Goal: Task Accomplishment & Management: Complete application form

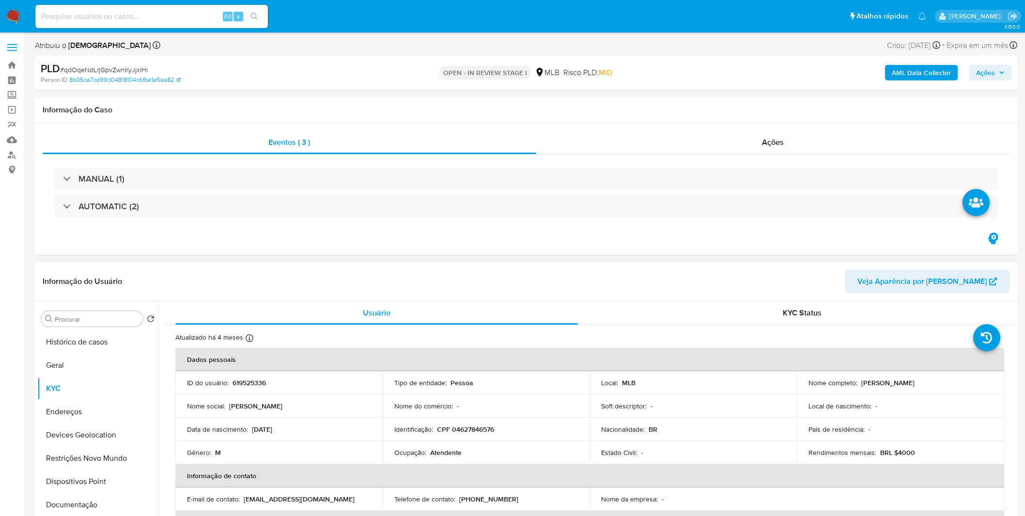
select select "10"
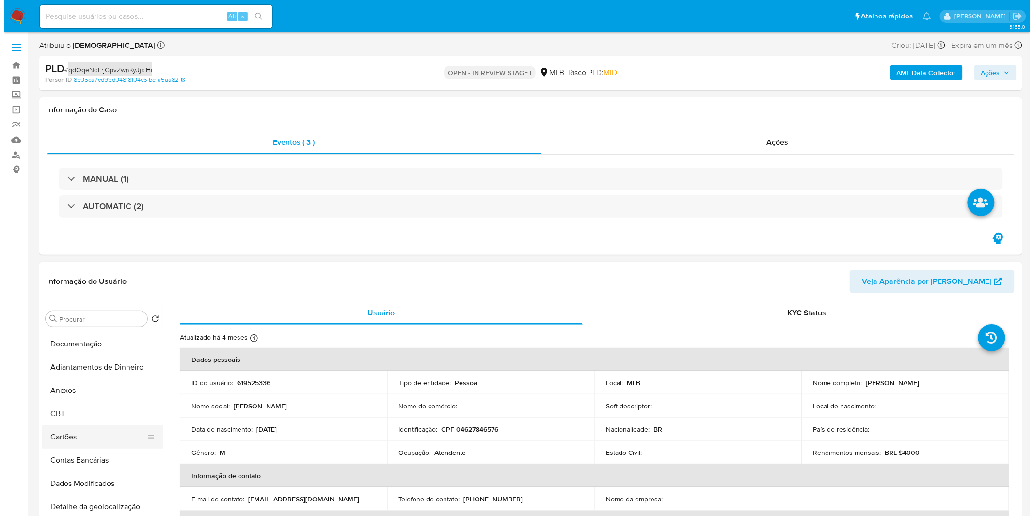
scroll to position [161, 0]
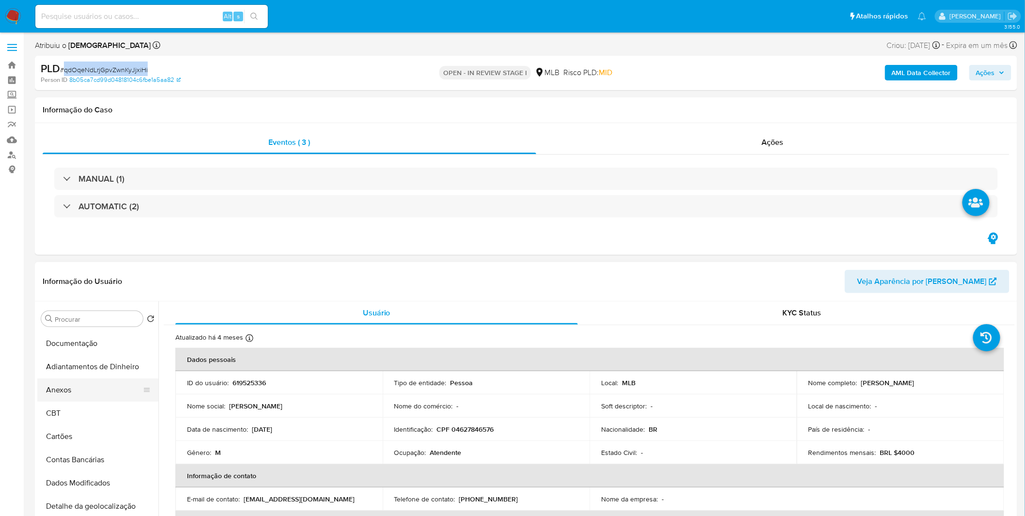
click at [81, 390] on button "Anexos" at bounding box center [93, 389] width 113 height 23
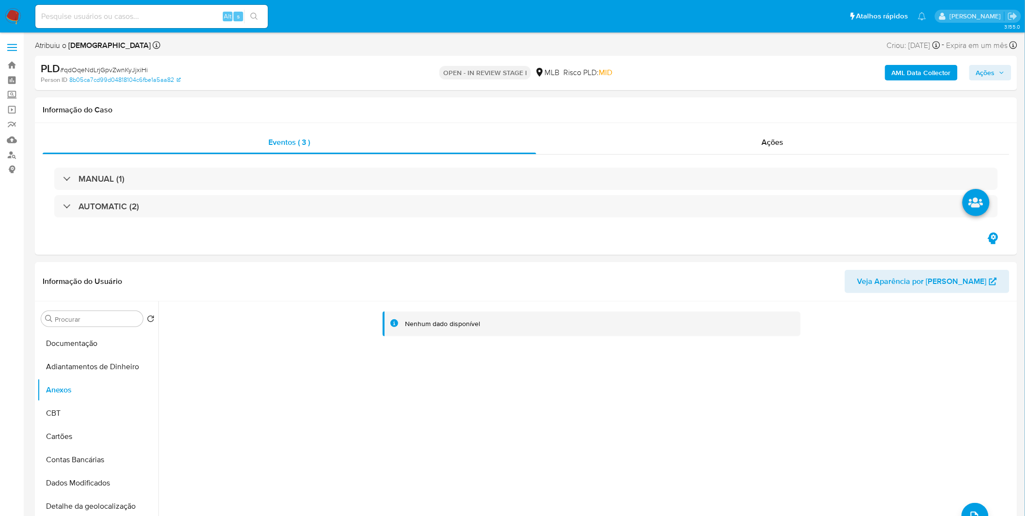
click at [895, 82] on div "AML Data Collector Ações" at bounding box center [851, 73] width 321 height 23
click at [898, 78] on b "AML Data Collector" at bounding box center [921, 73] width 59 height 16
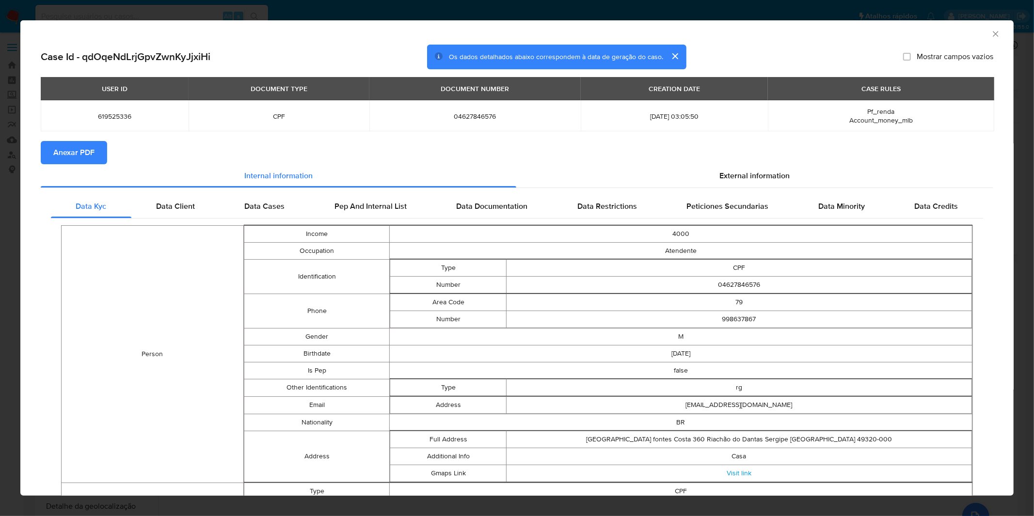
click at [85, 154] on span "Anexar PDF" at bounding box center [73, 152] width 41 height 21
click at [992, 34] on icon "Fechar a janela" at bounding box center [994, 33] width 5 height 5
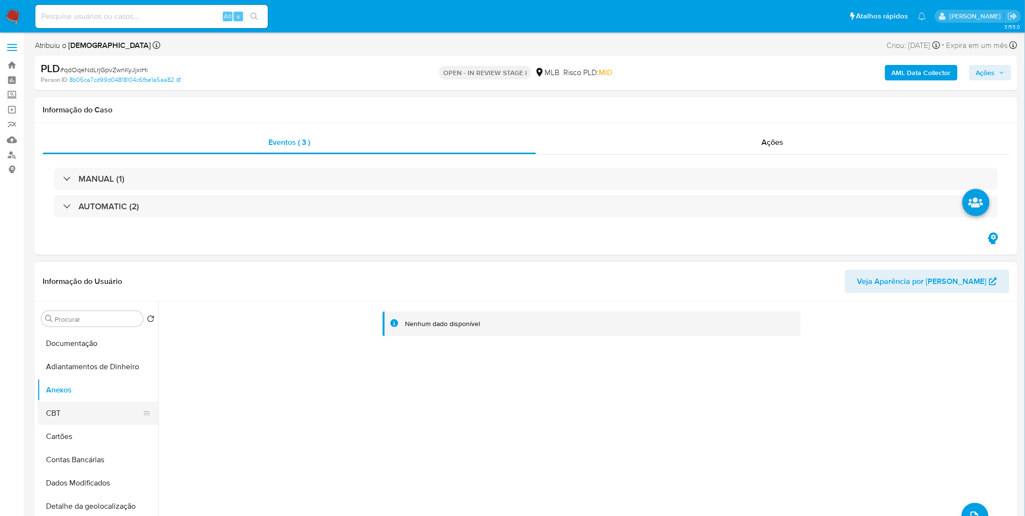
click at [68, 414] on button "CBT" at bounding box center [93, 413] width 113 height 23
click at [67, 414] on button "CBT" at bounding box center [93, 413] width 113 height 23
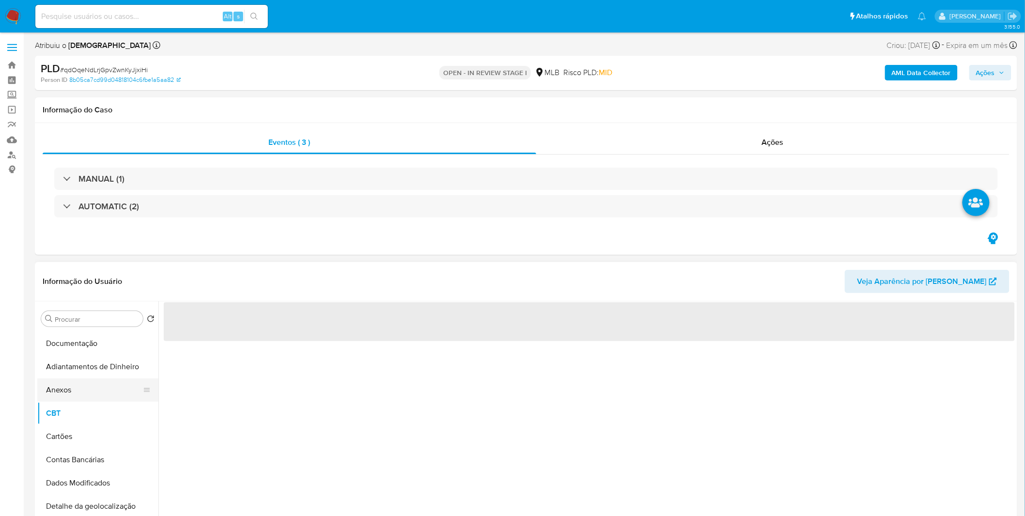
click at [70, 395] on button "Anexos" at bounding box center [93, 389] width 113 height 23
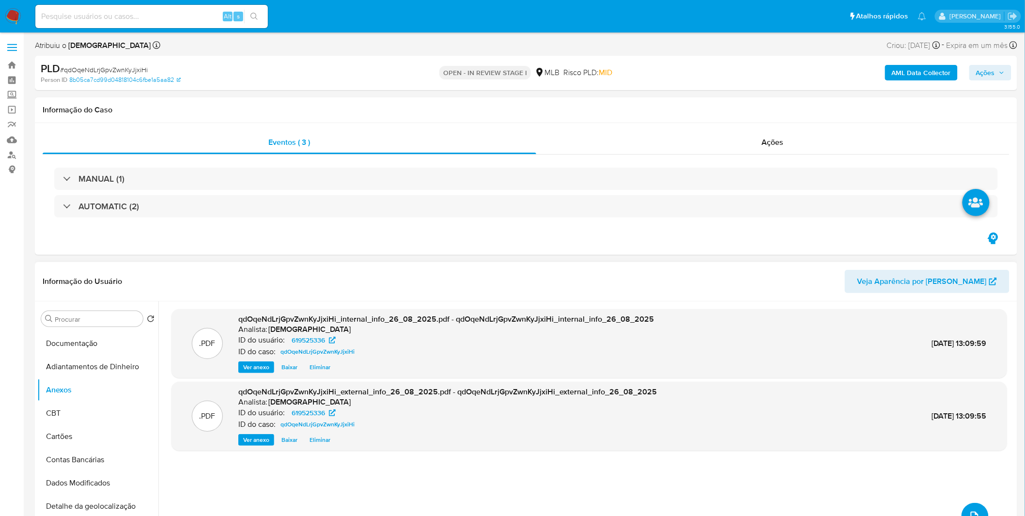
click at [969, 511] on icon "upload-file" at bounding box center [975, 517] width 12 height 12
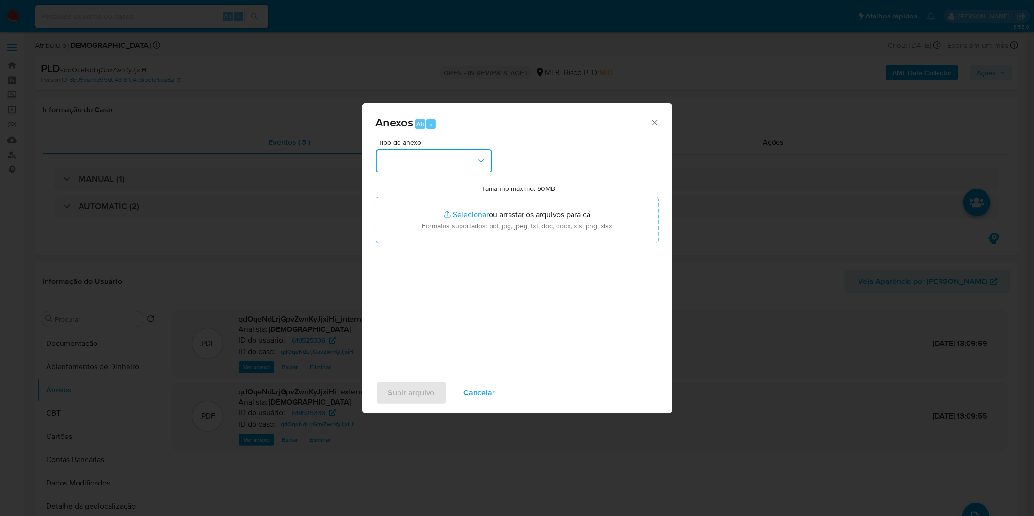
click at [405, 162] on button "button" at bounding box center [434, 160] width 116 height 23
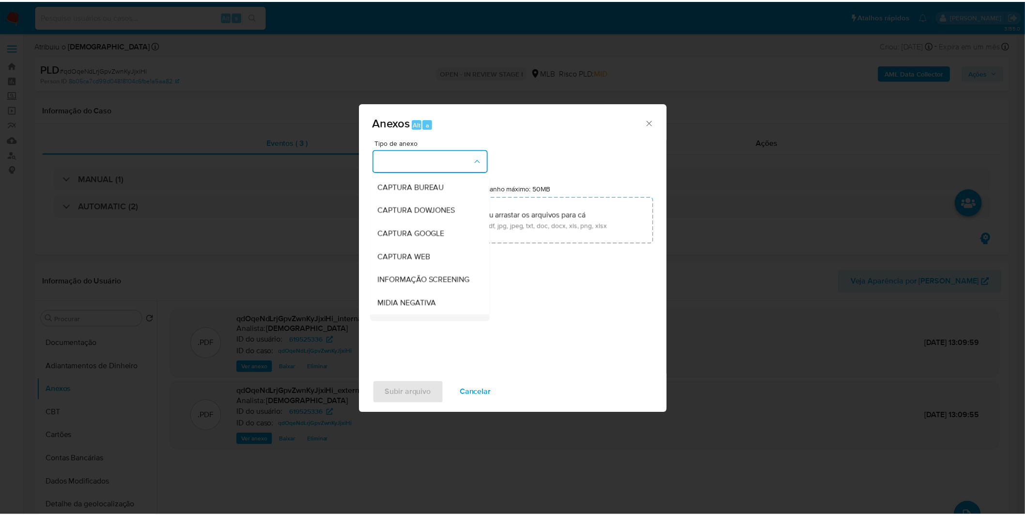
scroll to position [108, 0]
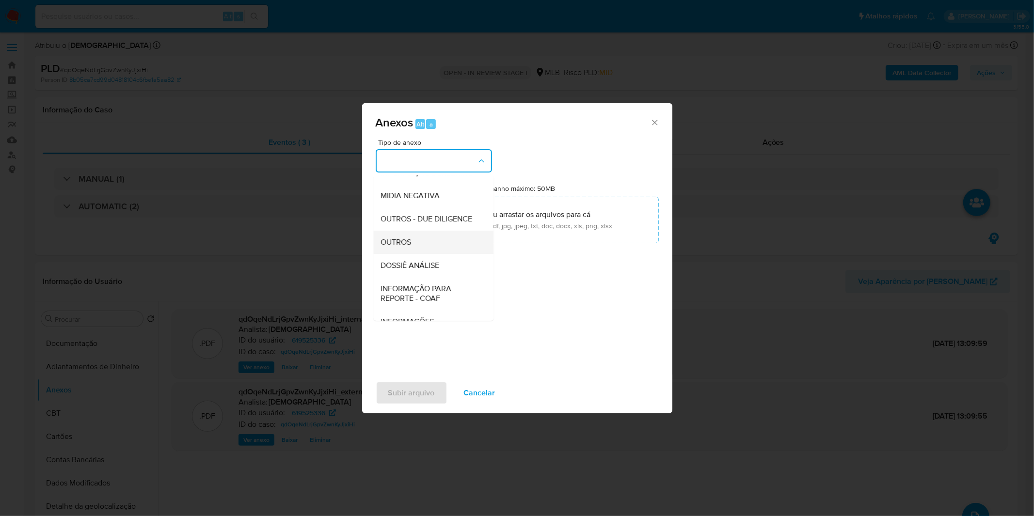
click at [408, 247] on span "OUTROS" at bounding box center [396, 242] width 31 height 10
click at [408, 263] on div "Tipo de anexo CAPTURA BUREAU CAPTURA DOWJONES CAPTURA GOOGLE CAPTURA WEB INFORM…" at bounding box center [517, 253] width 283 height 229
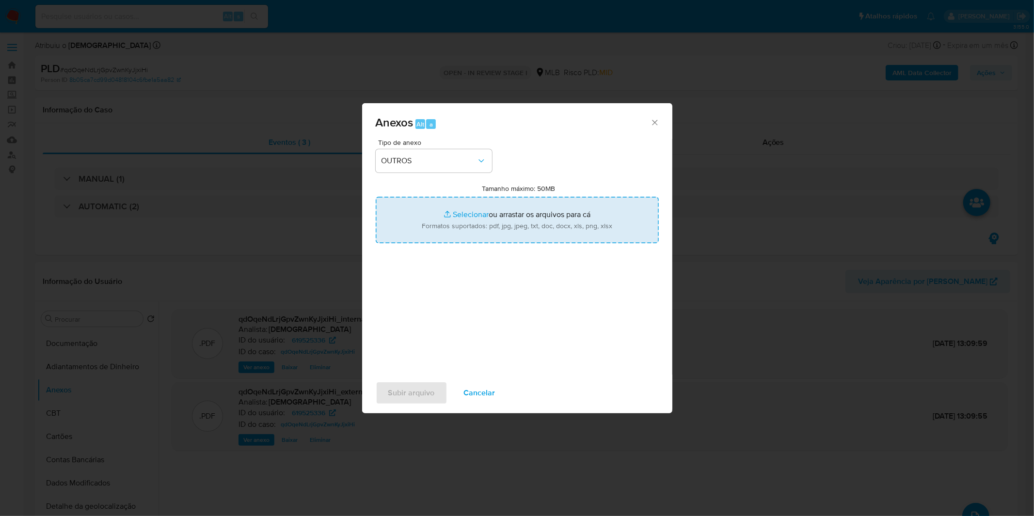
click at [427, 221] on input "Tamanho máximo: 50MB Selecionar arquivos" at bounding box center [517, 220] width 283 height 47
type input "C:\fakepath\Mulan 619525336_2025_08_20_10_02_54.xlsx"
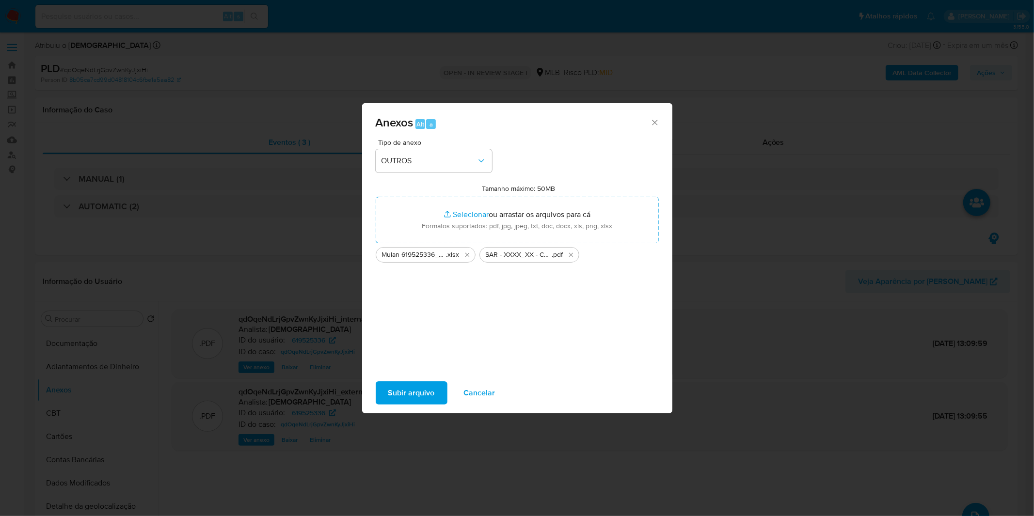
click at [394, 394] on span "Subir arquivo" at bounding box center [411, 392] width 47 height 21
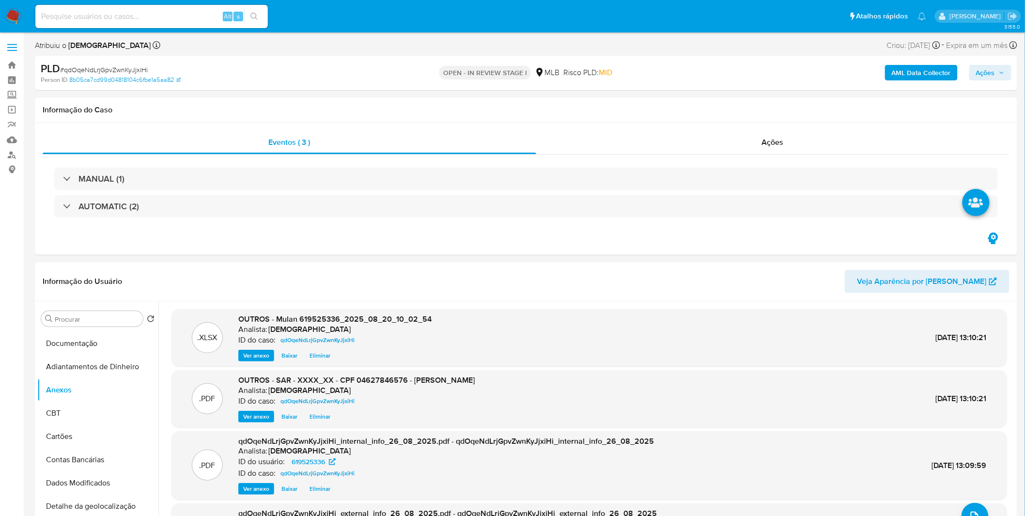
drag, startPoint x: 977, startPoint y: 76, endPoint x: 966, endPoint y: 78, distance: 11.2
click at [977, 76] on span "Ações" at bounding box center [985, 73] width 19 height 16
click at [735, 107] on span "Resolução do caso" at bounding box center [708, 103] width 65 height 11
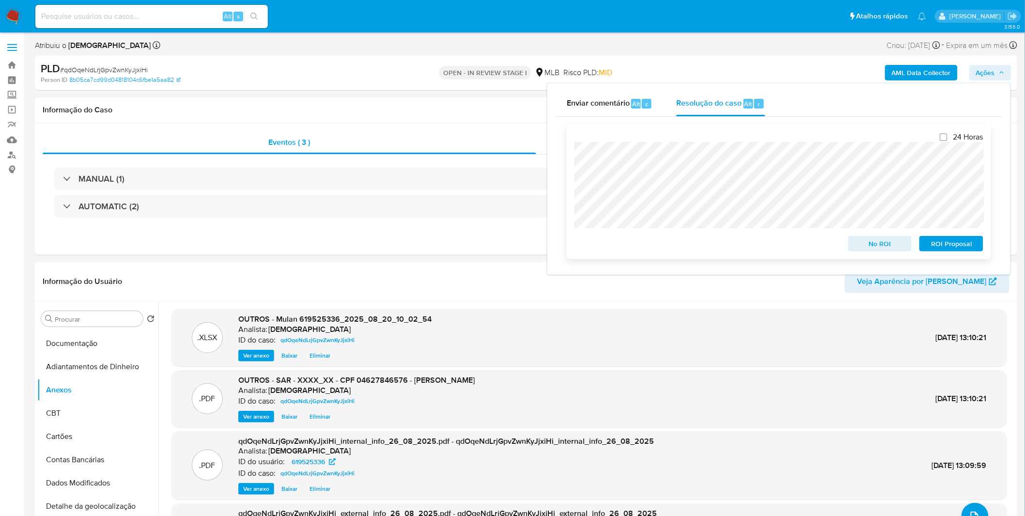
click at [948, 249] on span "ROI Proposal" at bounding box center [951, 244] width 50 height 14
click at [948, 249] on div "ROI Proposal" at bounding box center [950, 241] width 68 height 19
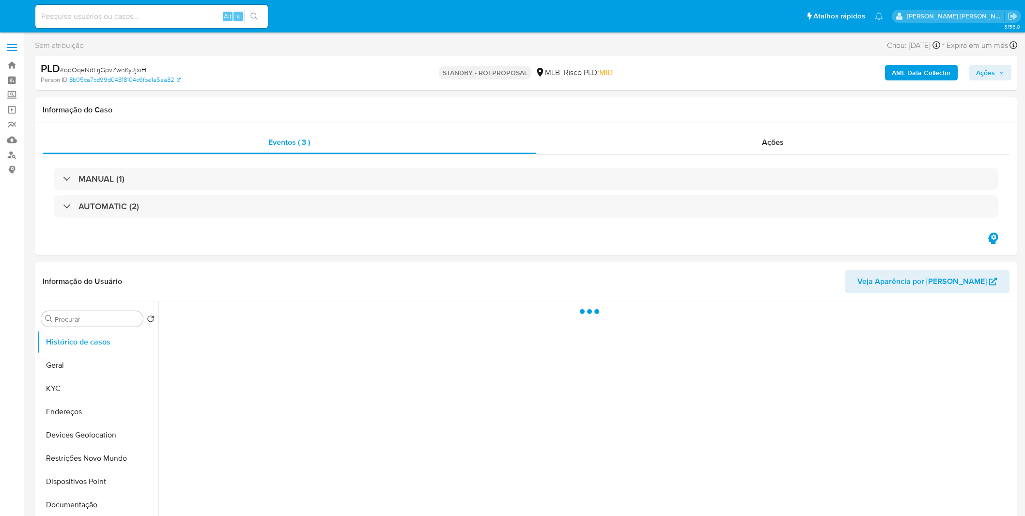
select select "10"
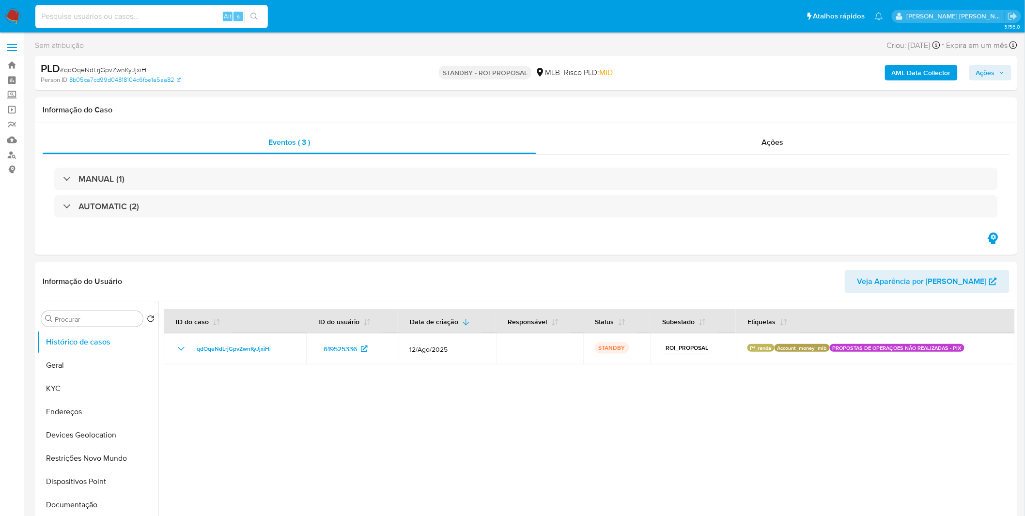
click at [171, 20] on input at bounding box center [151, 16] width 233 height 13
paste input "X2aiCxvtL1QkyLjpOWYFrIGn"
type input "X2aiCxvtL1QkyLjpOWYFrIGn"
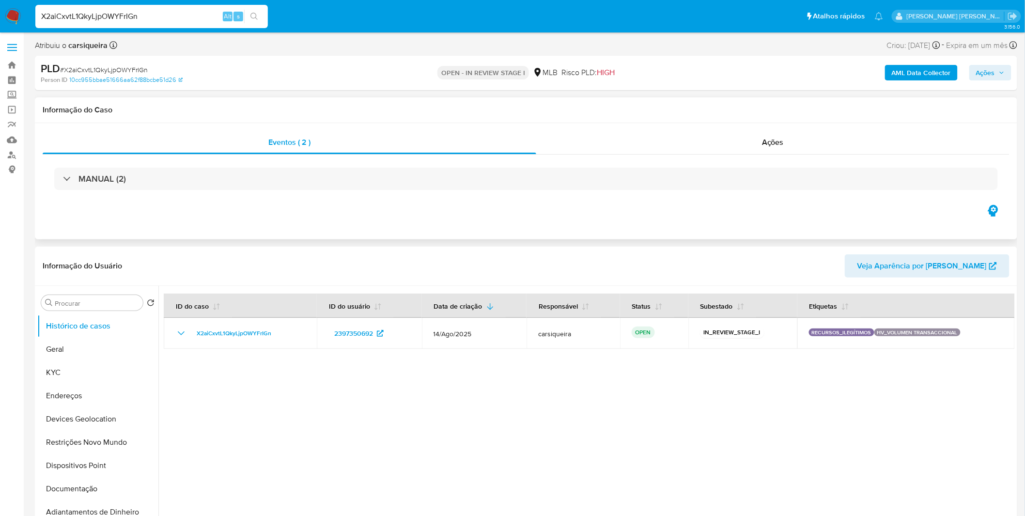
select select "10"
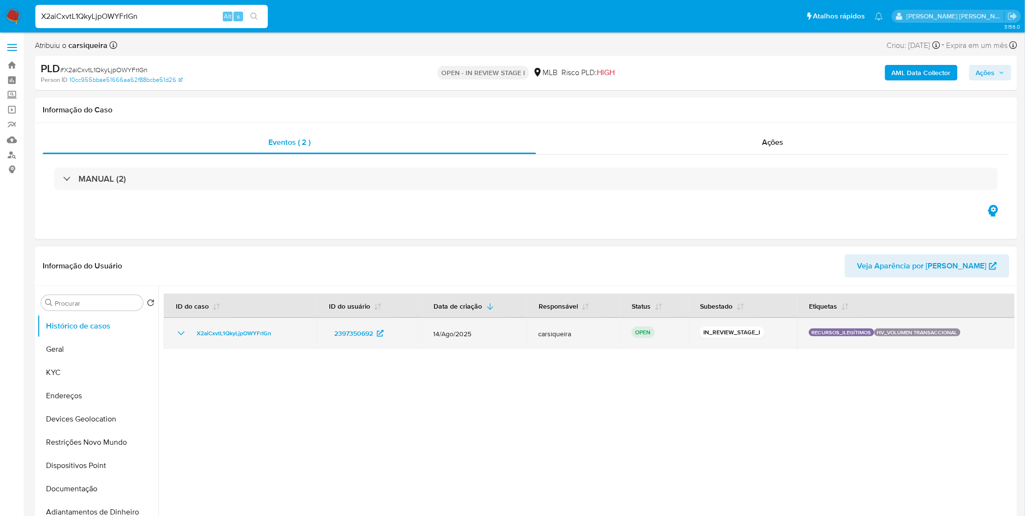
drag, startPoint x: 473, startPoint y: 333, endPoint x: 424, endPoint y: 336, distance: 49.1
click at [424, 336] on td "14/Ago/2025" at bounding box center [474, 333] width 105 height 31
drag, startPoint x: 275, startPoint y: 336, endPoint x: 197, endPoint y: 335, distance: 77.5
click at [197, 335] on div "X2aiCxvtL1QkyLjpOWYFrIGn" at bounding box center [240, 334] width 130 height 12
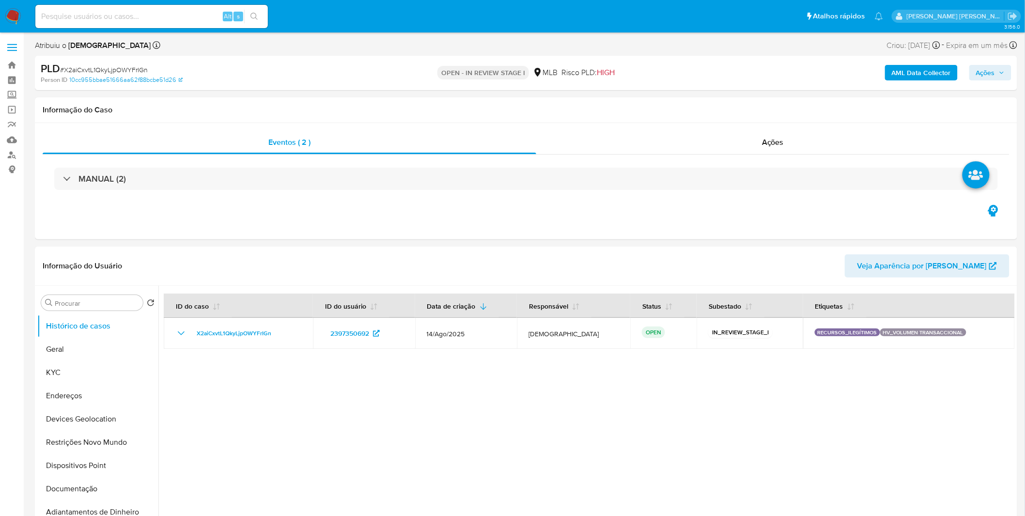
select select "10"
click at [404, 384] on div at bounding box center [586, 410] width 857 height 248
click at [169, 21] on input at bounding box center [151, 16] width 233 height 13
paste input "X2aiCxvtL1QkyLjpOWYFrIGn"
type input "X2aiCxvtL1QkyLjpOWYFrIGn"
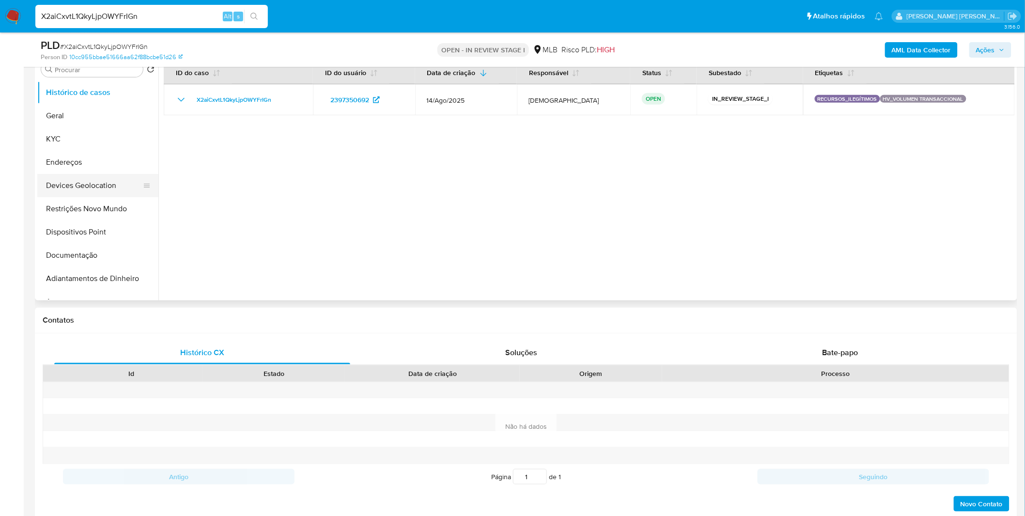
scroll to position [54, 0]
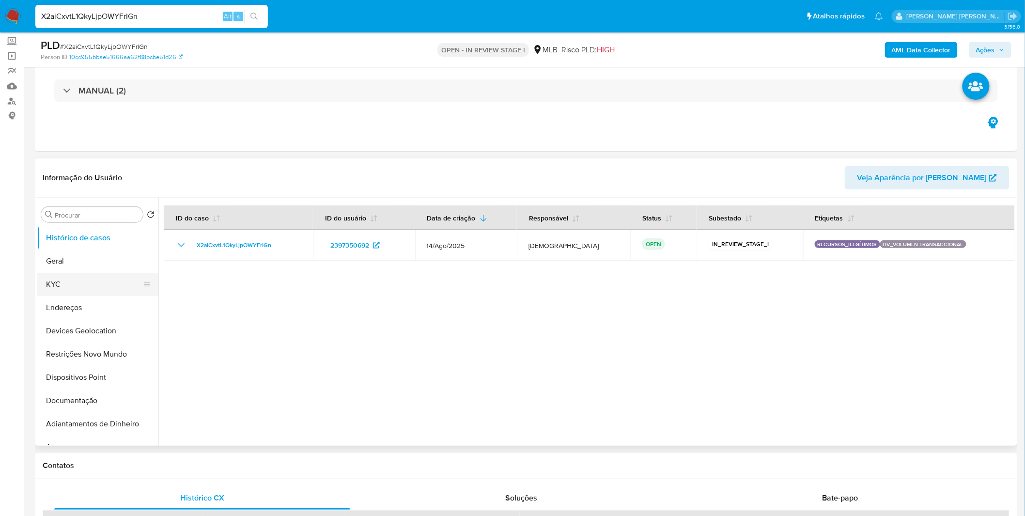
click at [104, 287] on button "KYC" at bounding box center [93, 284] width 113 height 23
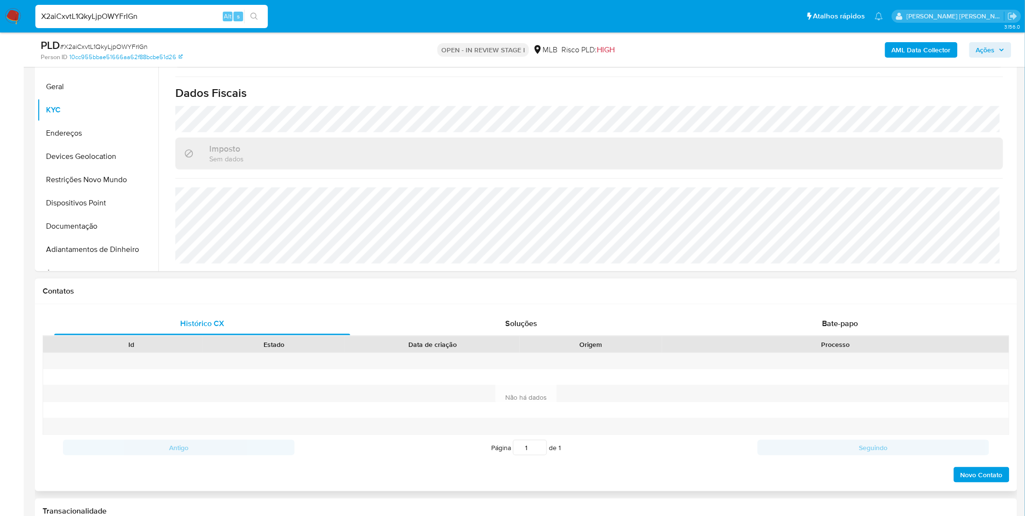
scroll to position [269, 0]
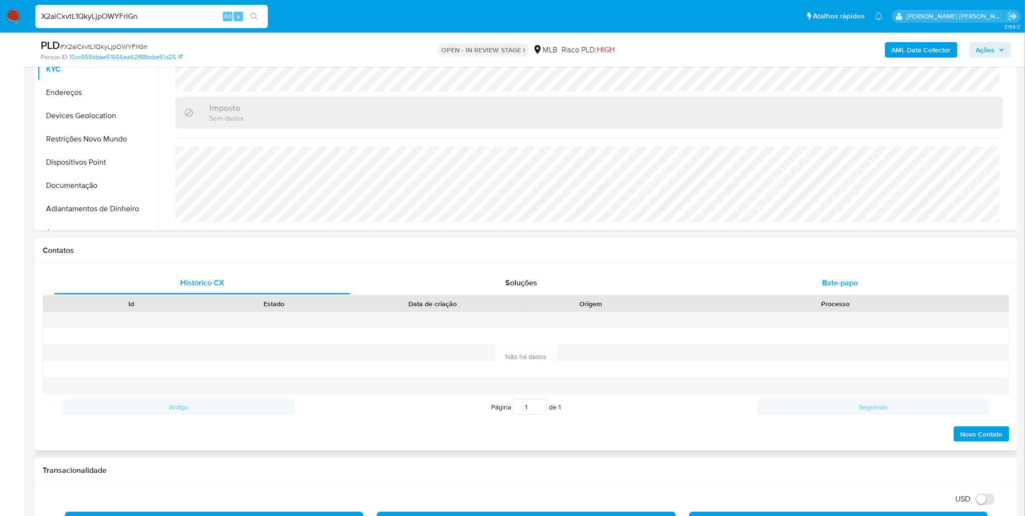
click at [823, 285] on span "Bate-papo" at bounding box center [841, 282] width 36 height 11
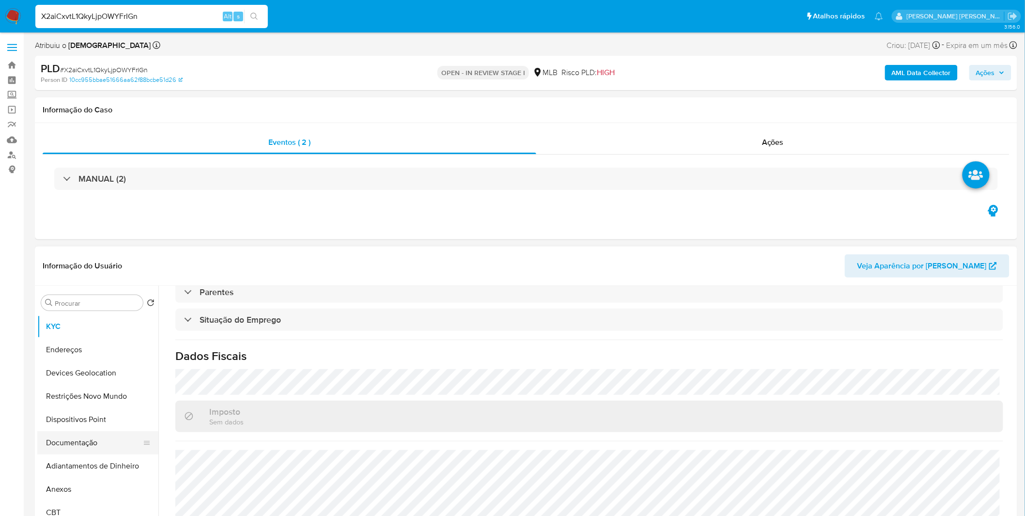
scroll to position [108, 0]
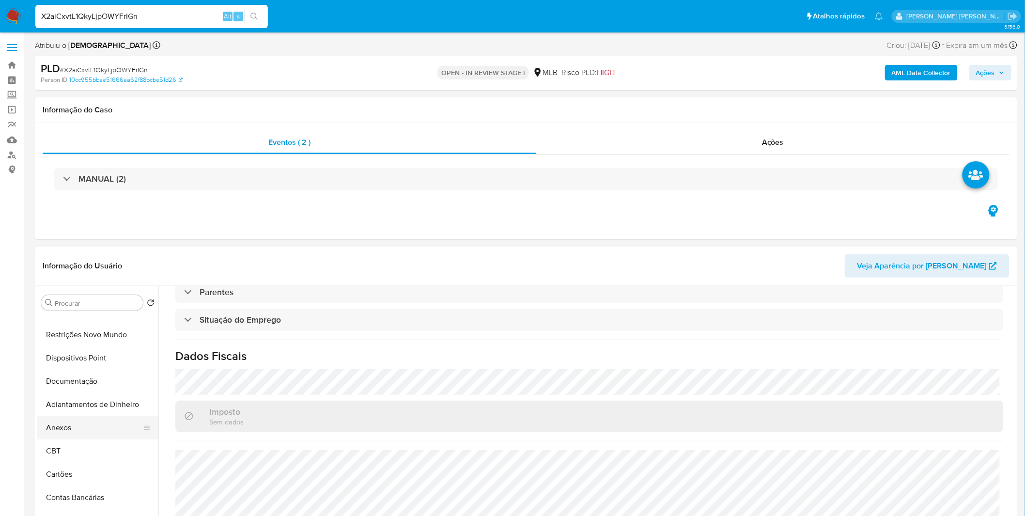
click at [84, 424] on button "Anexos" at bounding box center [93, 427] width 113 height 23
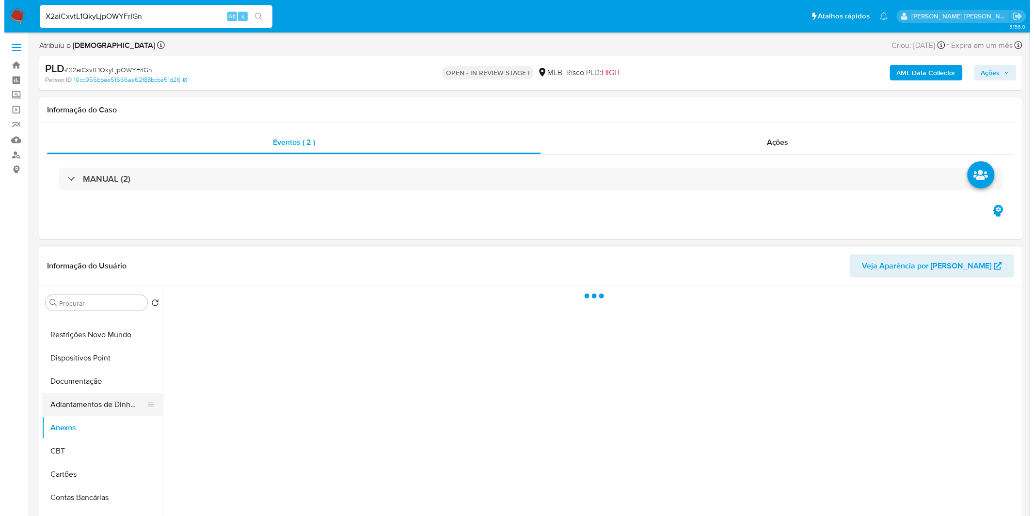
scroll to position [0, 0]
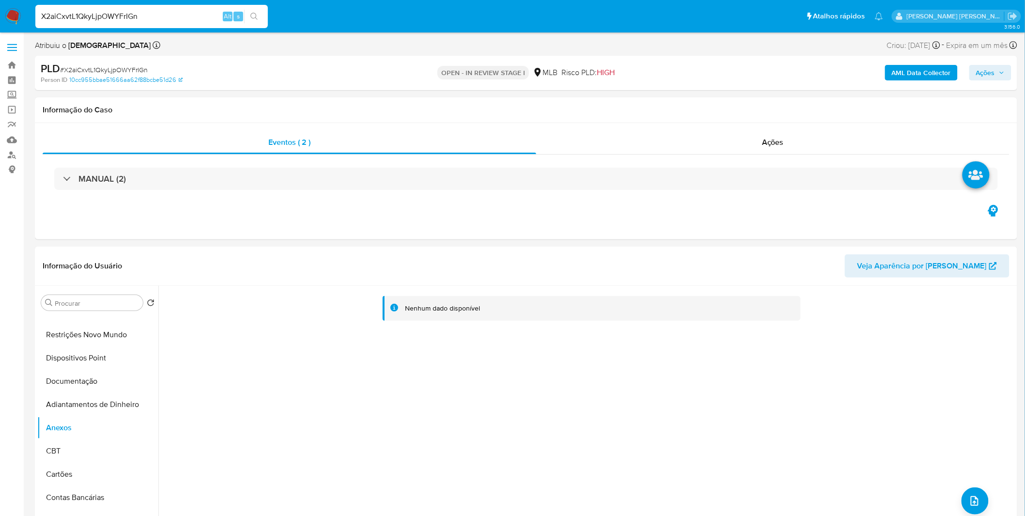
click at [930, 72] on b "AML Data Collector" at bounding box center [921, 73] width 59 height 16
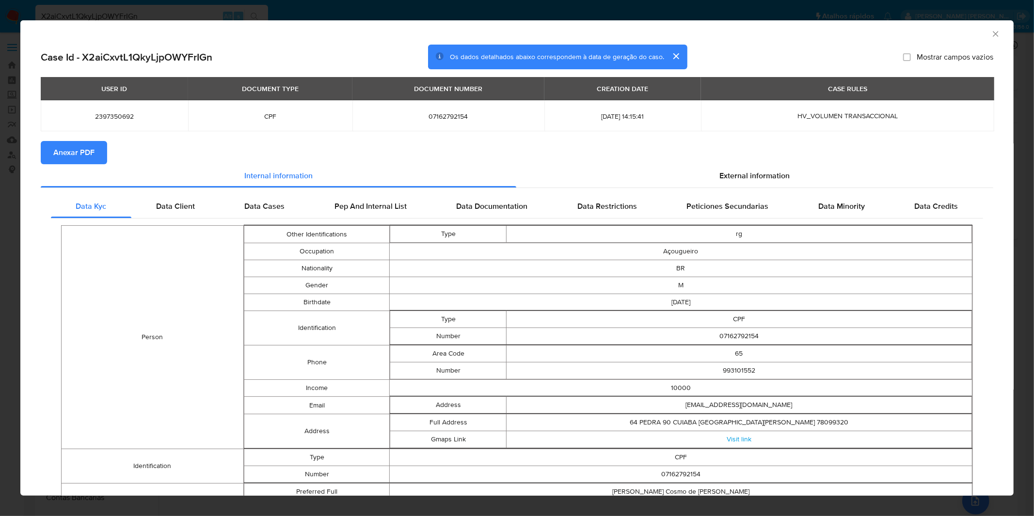
click at [90, 152] on span "Anexar PDF" at bounding box center [73, 152] width 41 height 21
click at [991, 34] on icon "Fechar a janela" at bounding box center [995, 34] width 10 height 10
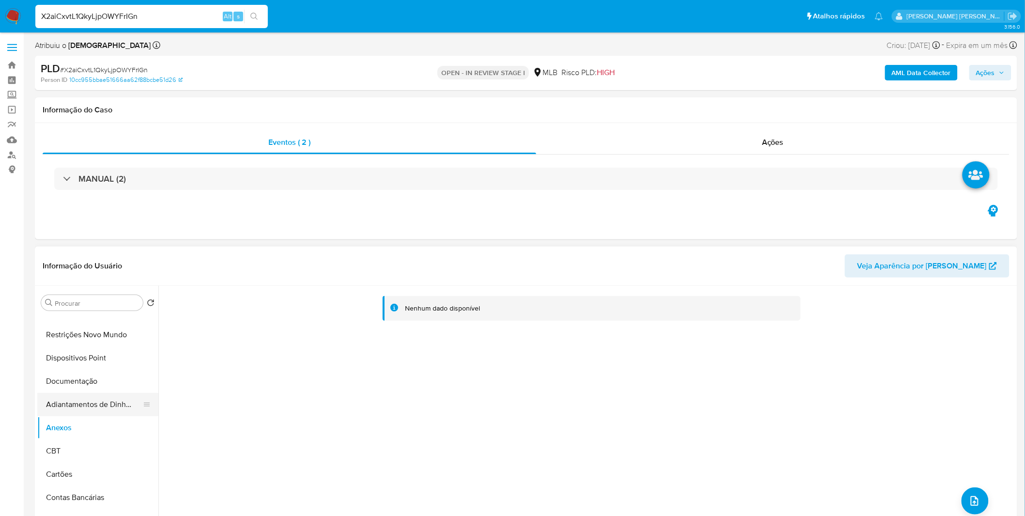
click at [71, 410] on button "Adiantamentos de Dinheiro" at bounding box center [93, 404] width 113 height 23
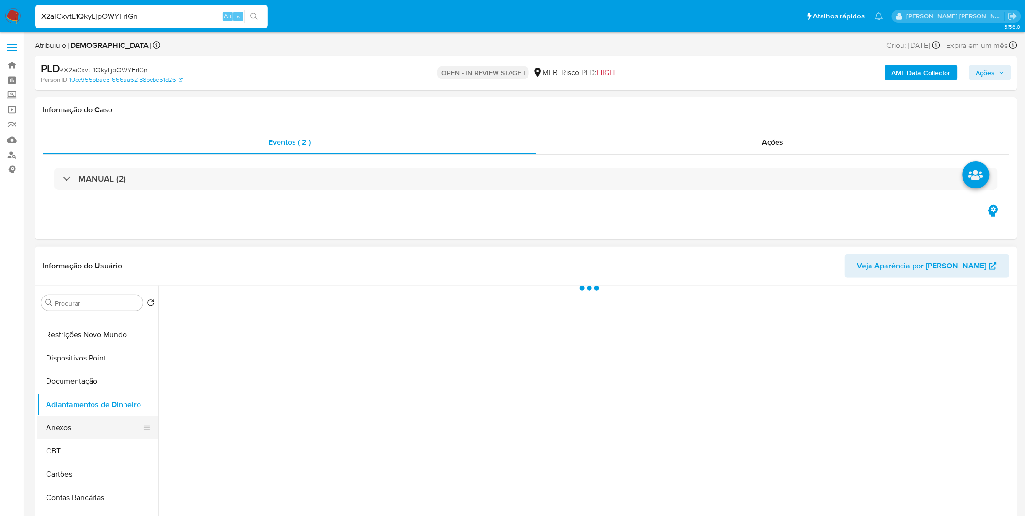
click at [72, 420] on button "Anexos" at bounding box center [93, 427] width 113 height 23
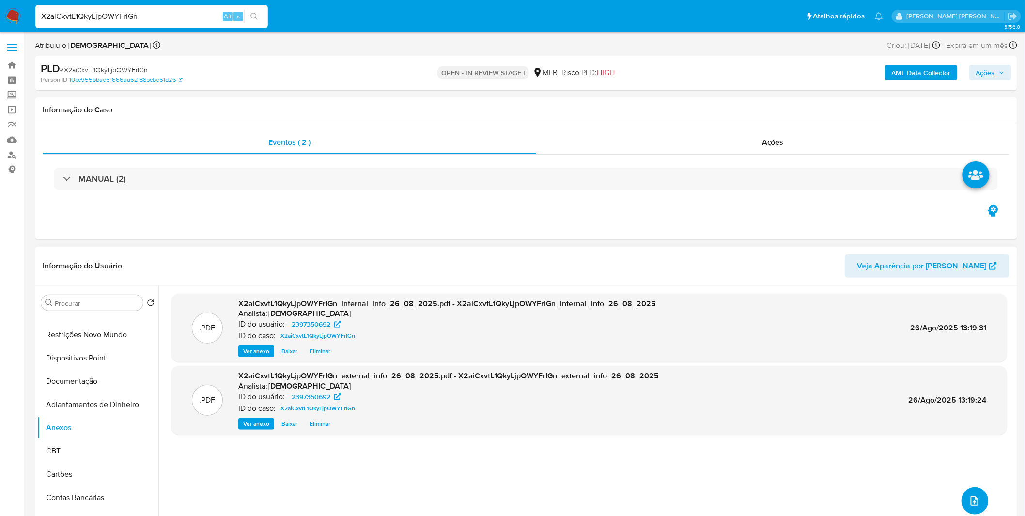
click at [971, 502] on icon "upload-file" at bounding box center [975, 501] width 8 height 10
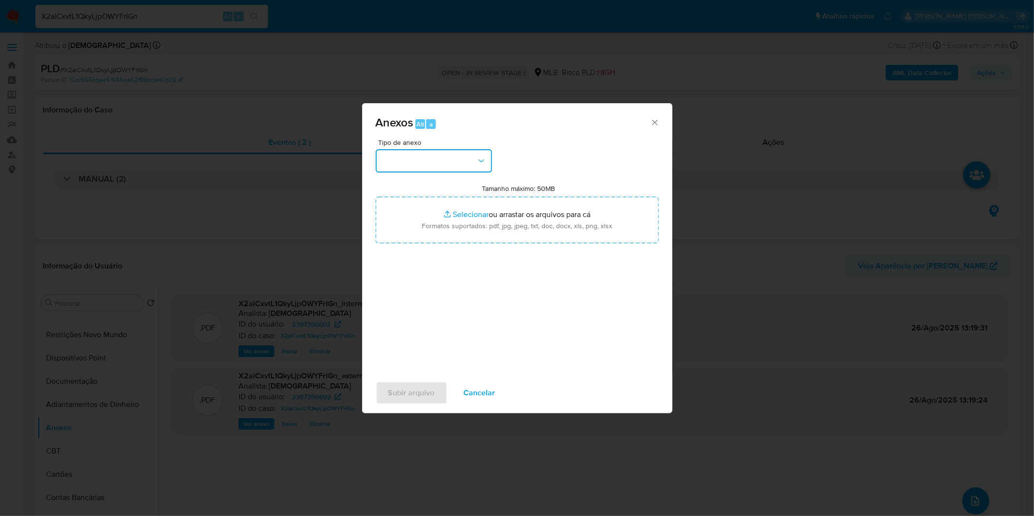
click at [438, 163] on button "button" at bounding box center [434, 160] width 116 height 23
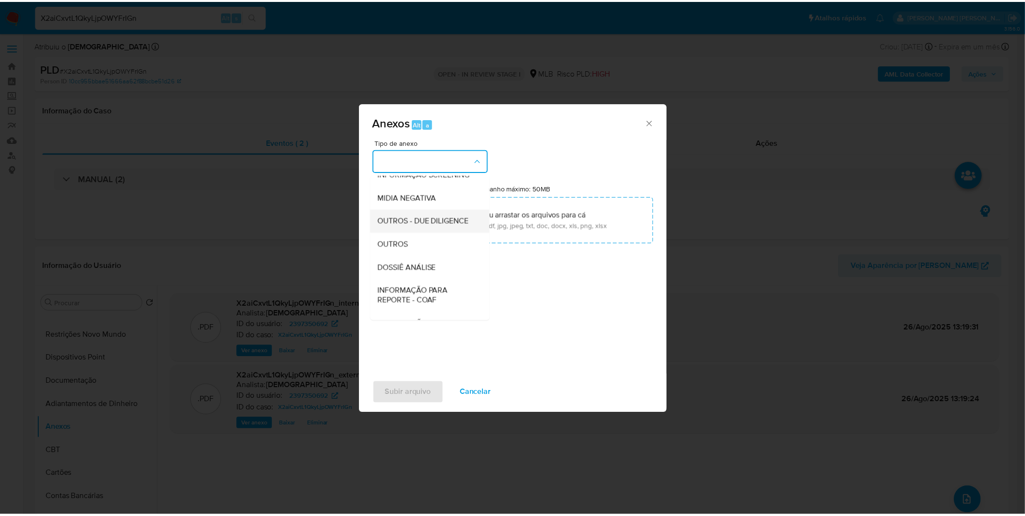
scroll to position [108, 0]
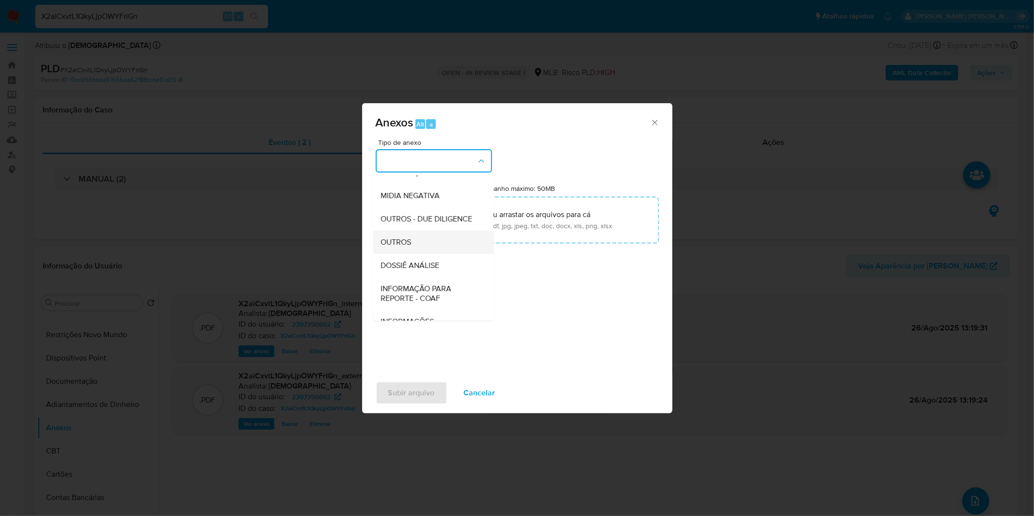
click at [424, 254] on div "OUTROS" at bounding box center [430, 242] width 99 height 23
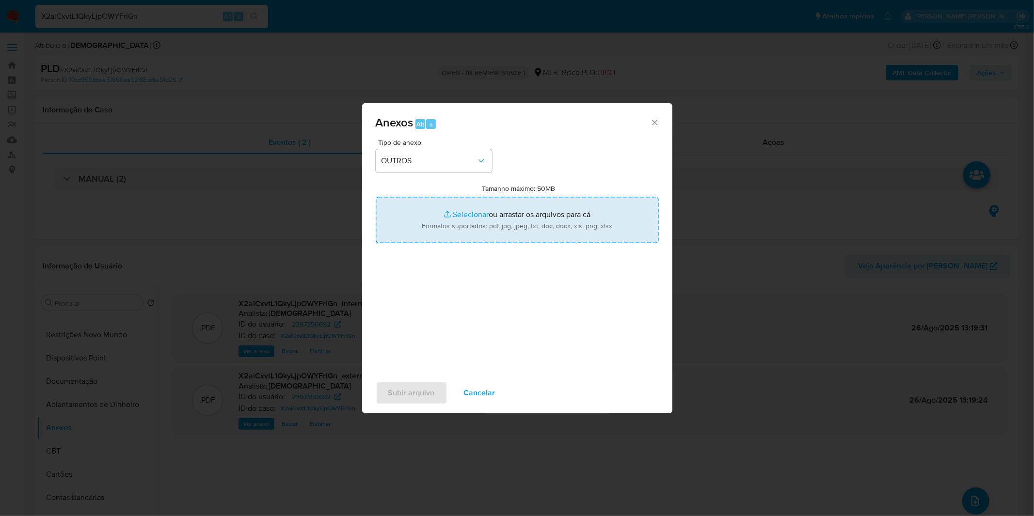
click at [420, 210] on input "Tamanho máximo: 50MB Selecionar arquivos" at bounding box center [517, 220] width 283 height 47
type input "C:\fakepath\Mulan 2397350692_2025_08_15_10_08_45.xlsx"
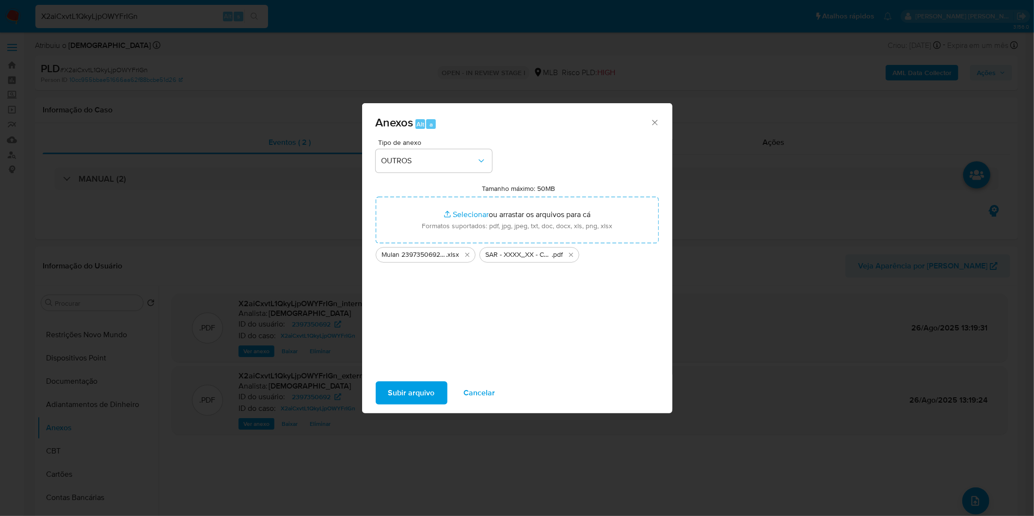
click at [406, 386] on span "Subir arquivo" at bounding box center [411, 392] width 47 height 21
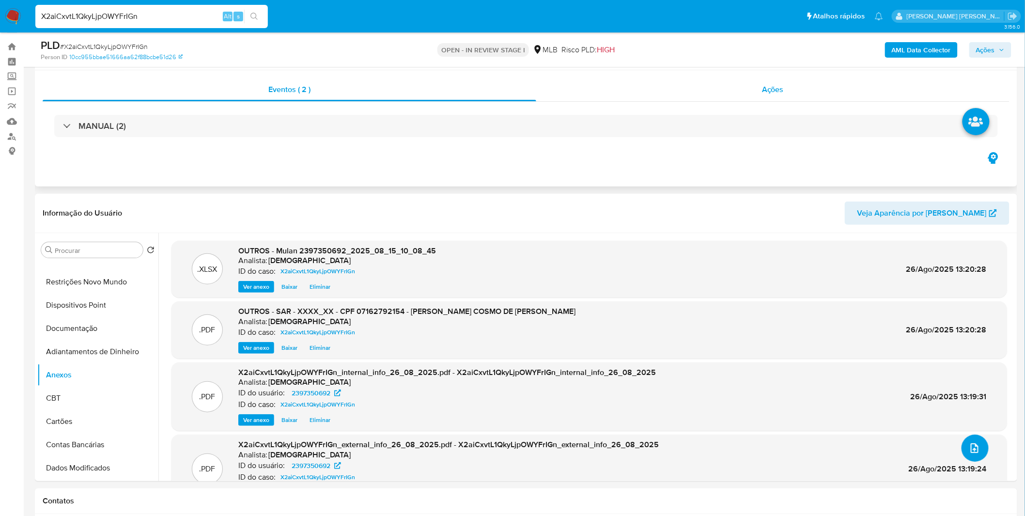
scroll to position [0, 0]
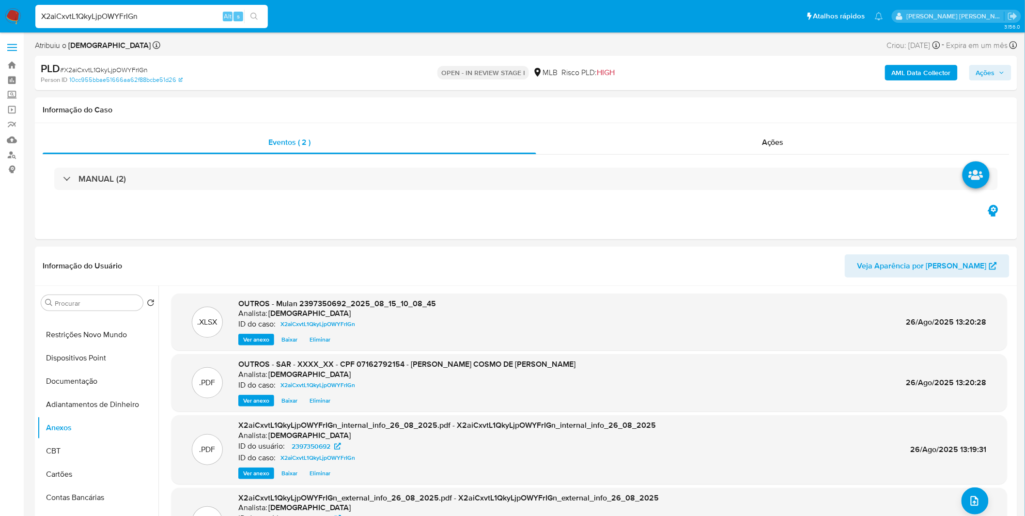
click at [968, 78] on div "AML Data Collector Ações" at bounding box center [851, 73] width 321 height 23
click at [976, 74] on button "Ações" at bounding box center [991, 73] width 42 height 16
drag, startPoint x: 711, startPoint y: 107, endPoint x: 711, endPoint y: 117, distance: 10.7
click at [711, 107] on span "Resolução do caso" at bounding box center [708, 103] width 65 height 11
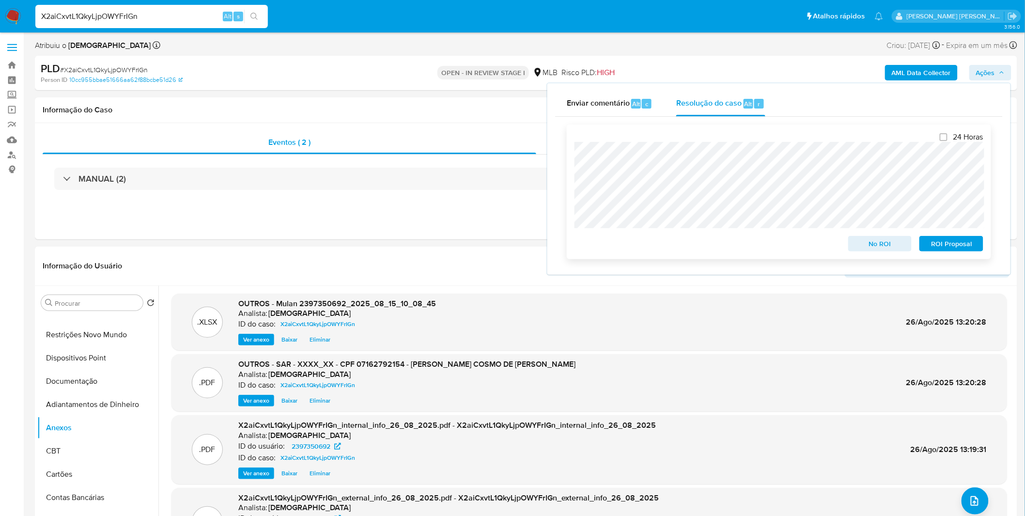
click at [944, 250] on span "ROI Proposal" at bounding box center [951, 244] width 50 height 14
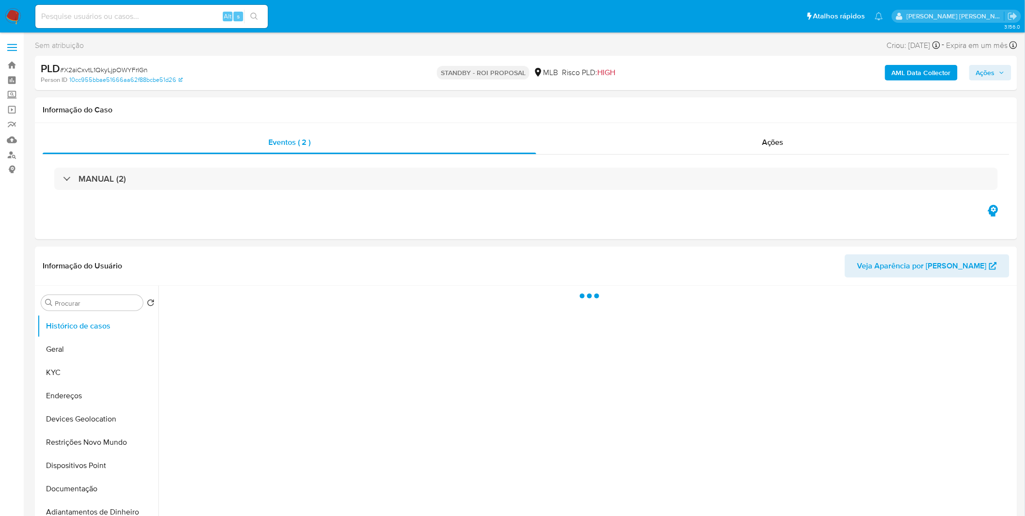
select select "10"
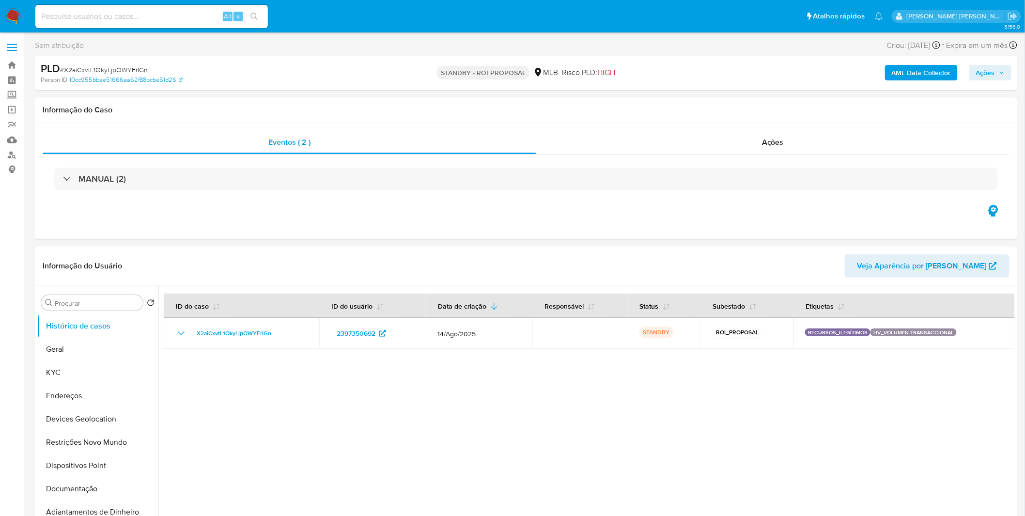
click at [18, 22] on img at bounding box center [13, 16] width 16 height 16
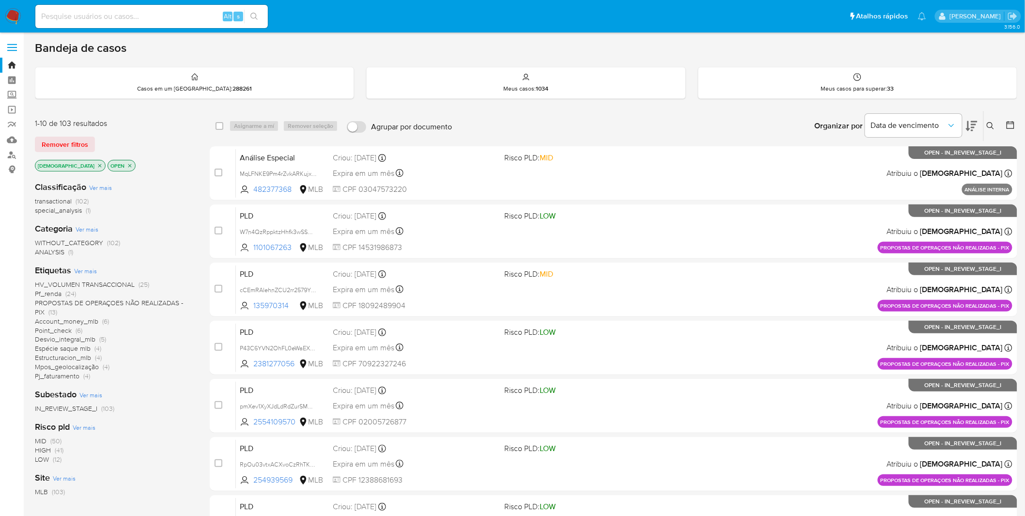
click at [107, 307] on span "PROPOSTAS DE OPERAÇOES NÃO REALIZADAS - PIX" at bounding box center [109, 307] width 148 height 19
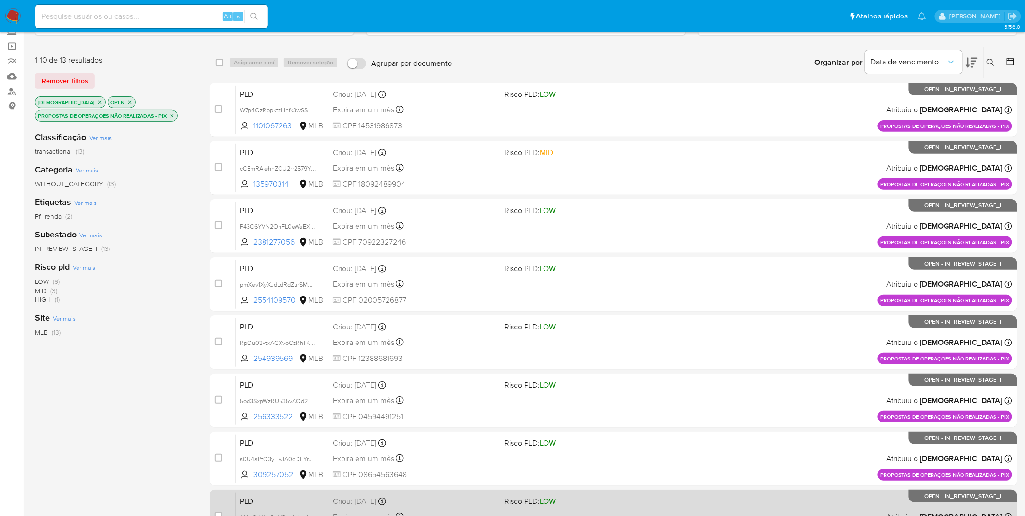
scroll to position [248, 0]
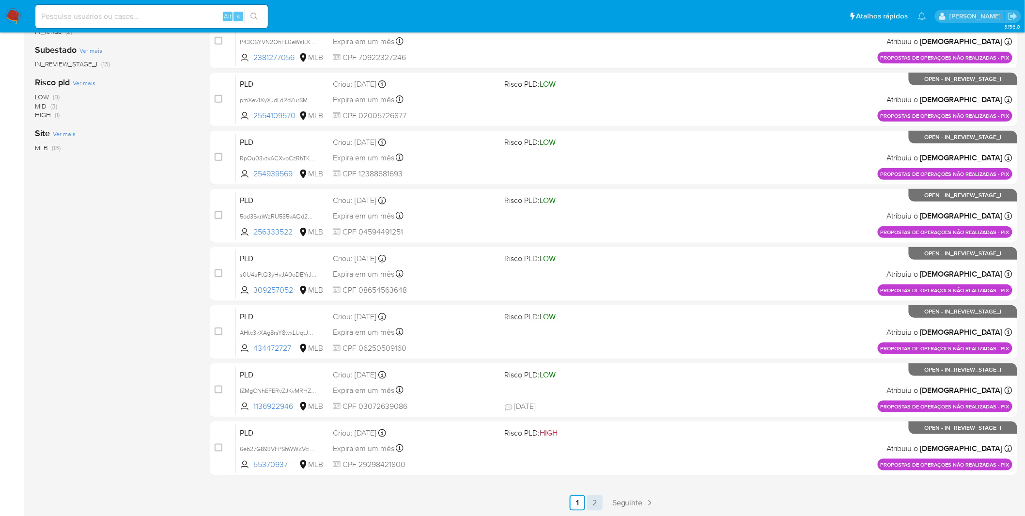
click at [596, 506] on link "2" at bounding box center [595, 503] width 16 height 16
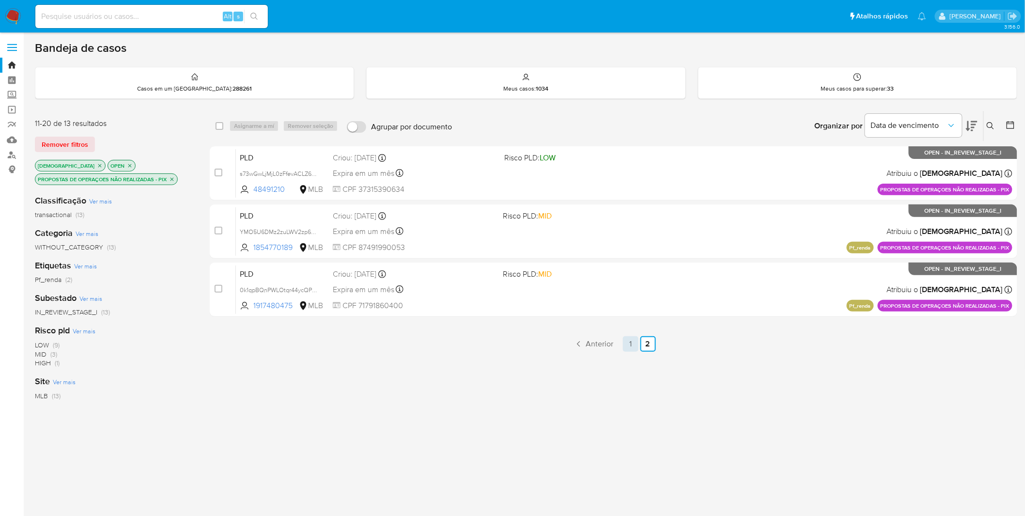
click at [633, 348] on link "1" at bounding box center [631, 344] width 16 height 16
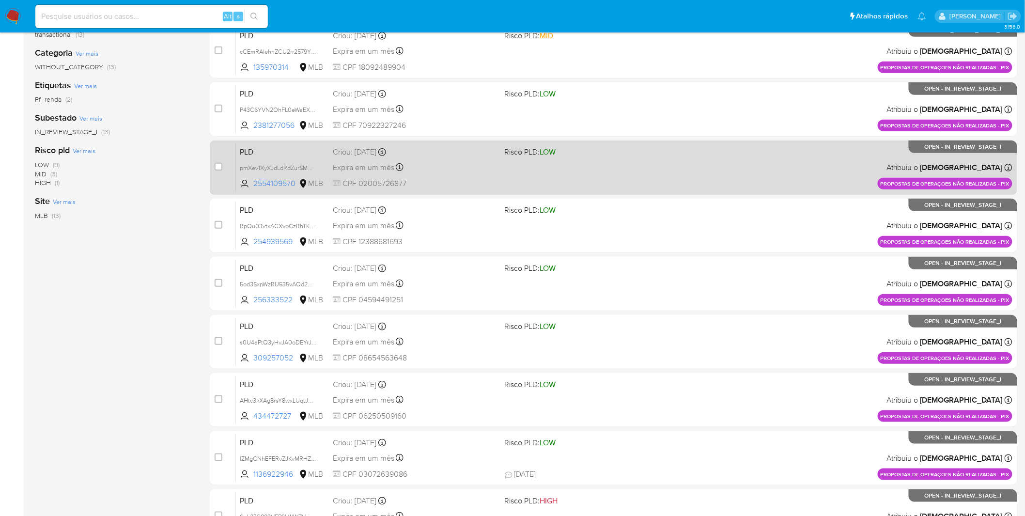
scroll to position [248, 0]
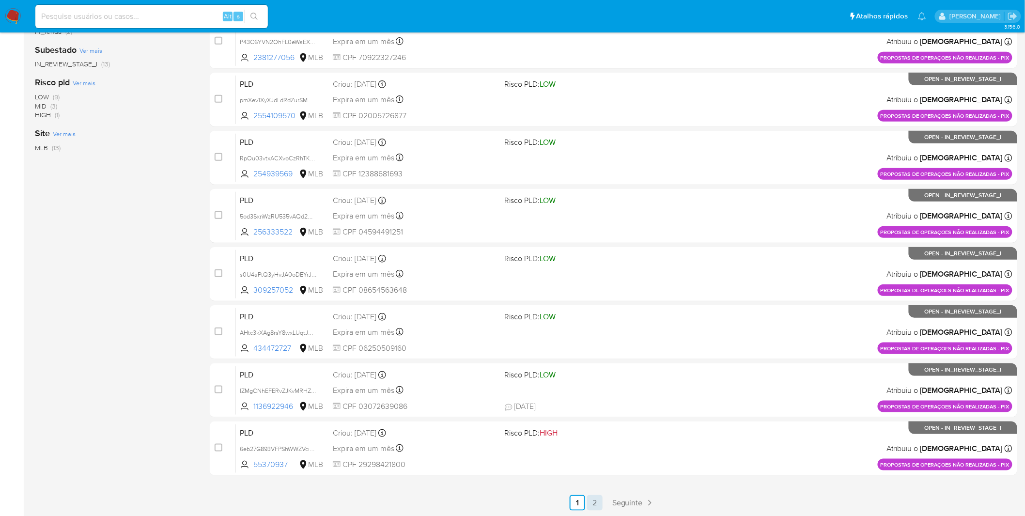
click at [592, 502] on link "2" at bounding box center [595, 503] width 16 height 16
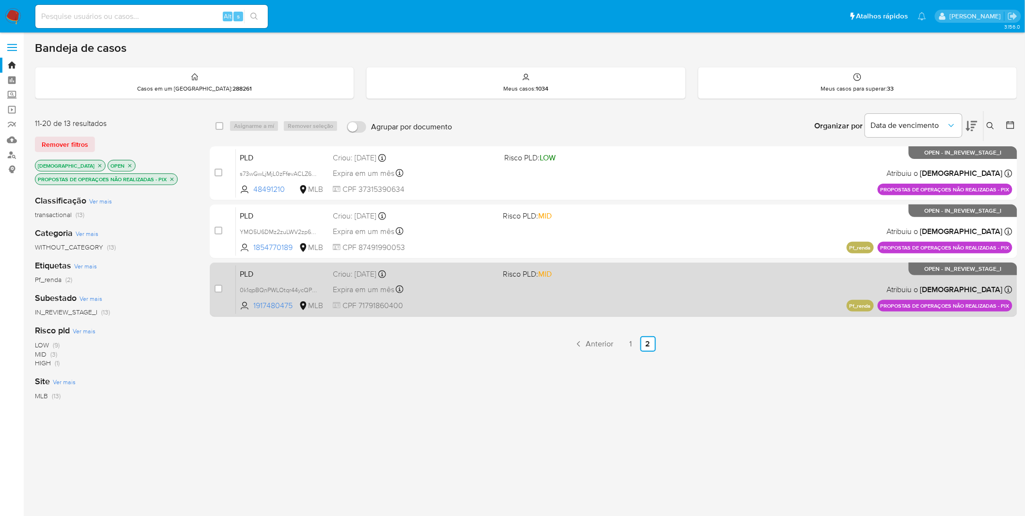
click at [539, 301] on div "PLD 0k1qpBQnPWLOtqr44ycQPHh4 1917480475 MLB Risco PLD: MID Criou: [DATE] Criou:…" at bounding box center [624, 289] width 777 height 49
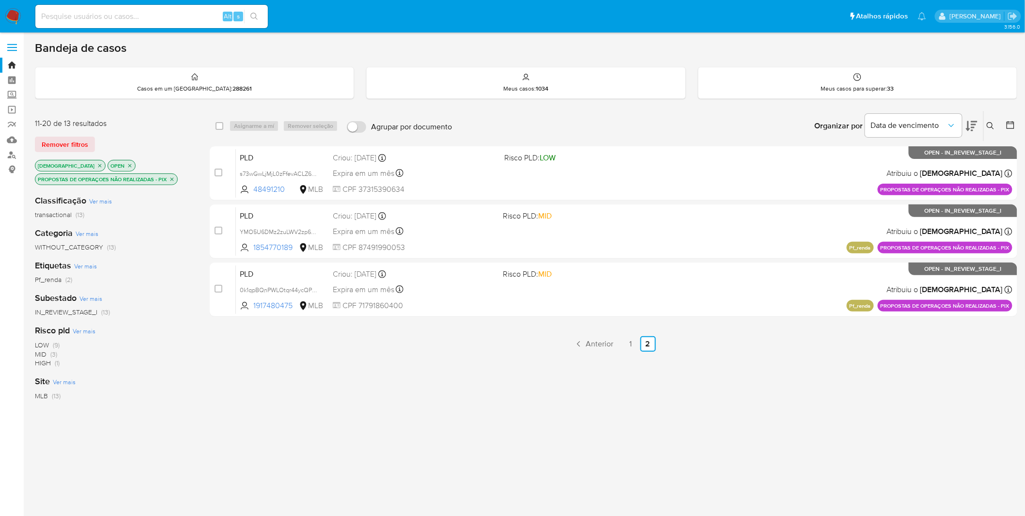
click at [125, 16] on input at bounding box center [151, 16] width 233 height 13
click at [22, 14] on nav "Pausado Ver notificaciones Alt s Atalhos rápidos Presiona las siguientes teclas…" at bounding box center [512, 16] width 1025 height 32
click at [18, 16] on img at bounding box center [13, 16] width 16 height 16
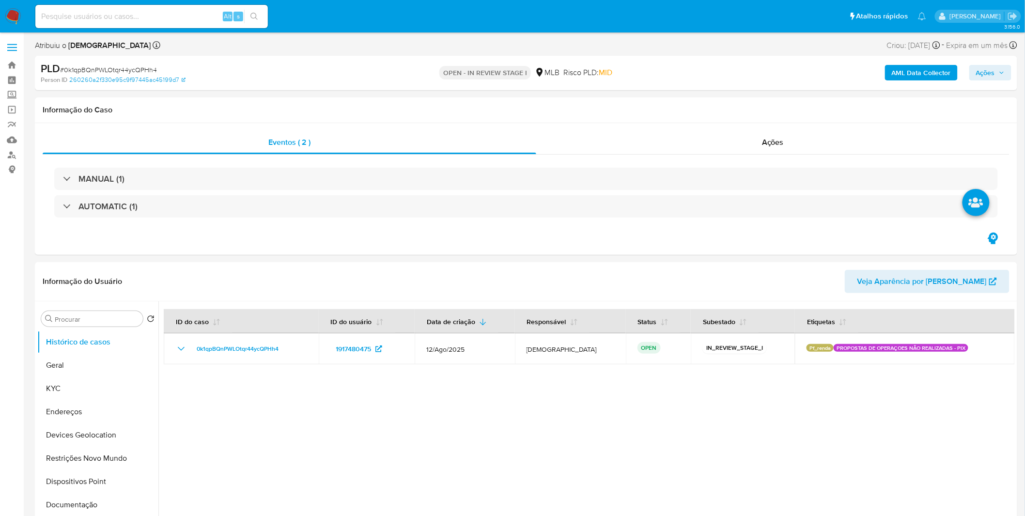
select select "10"
click at [35, 395] on div "Procurar Retornar ao pedido padrão Histórico de casos Geral KYC Endereços Devic…" at bounding box center [526, 425] width 983 height 248
click at [45, 391] on button "KYC" at bounding box center [93, 388] width 113 height 23
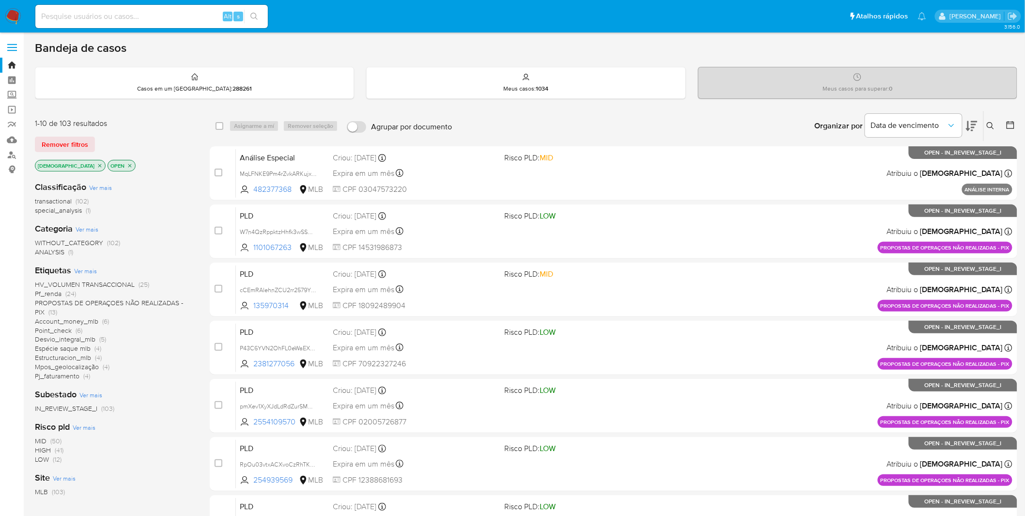
click at [149, 22] on div "Alt s" at bounding box center [151, 16] width 233 height 23
click at [149, 16] on input at bounding box center [151, 16] width 233 height 13
click at [146, 16] on input at bounding box center [151, 16] width 233 height 13
paste input "0k1qpBQnPWLOtqr44ycQPHh4"
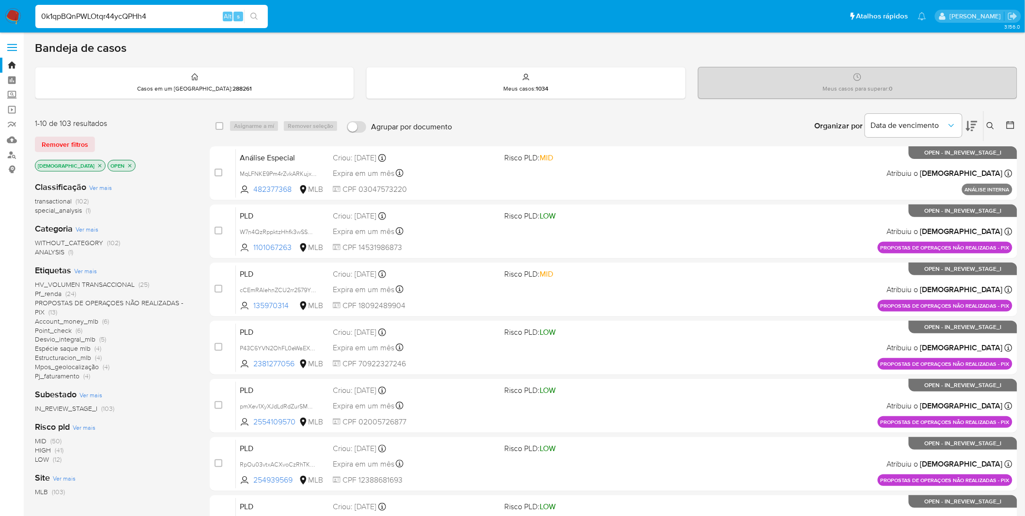
type input "0k1qpBQnPWLOtqr44ycQPHh4"
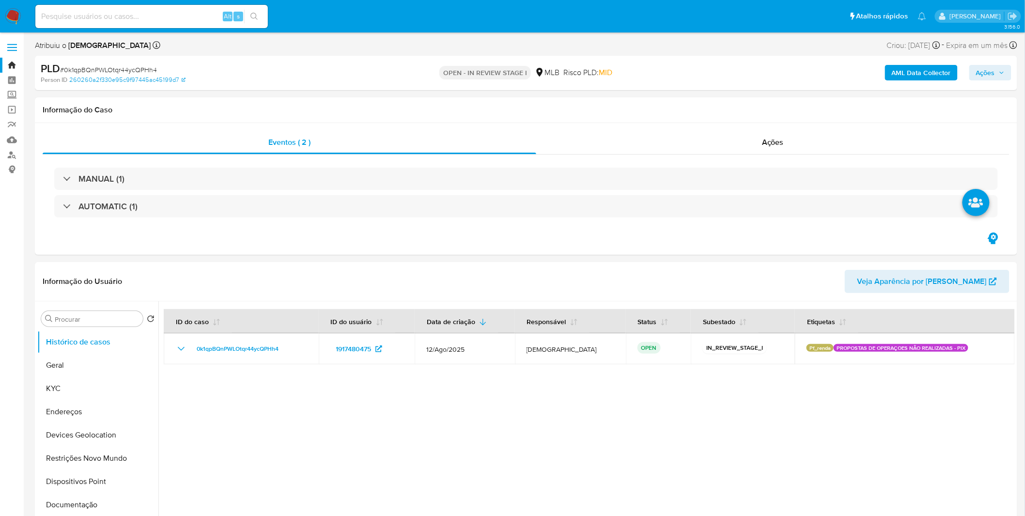
select select "10"
click at [56, 382] on button "KYC" at bounding box center [93, 388] width 113 height 23
